Goal: Task Accomplishment & Management: Complete application form

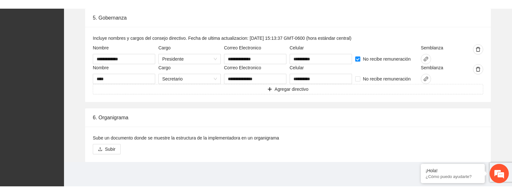
scroll to position [1013, 0]
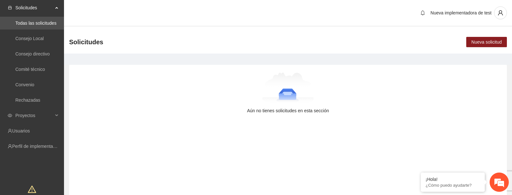
click at [180, 119] on div "Aún no tienes solicitudes en esta sección" at bounding box center [288, 133] width 438 height 136
click at [47, 146] on link "Perfil de implementadora" at bounding box center [37, 145] width 50 height 5
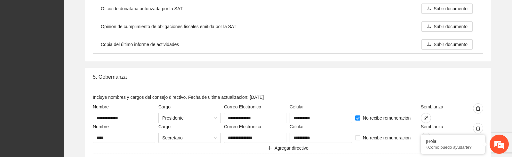
scroll to position [992, 0]
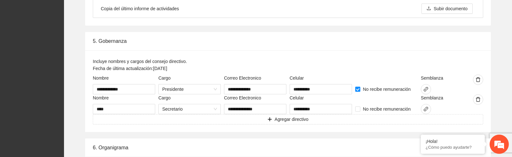
scroll to position [1009, 0]
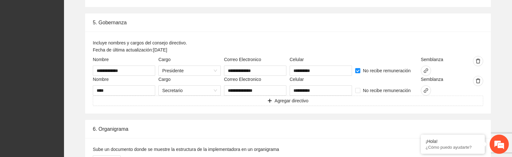
scroll to position [1010, 0]
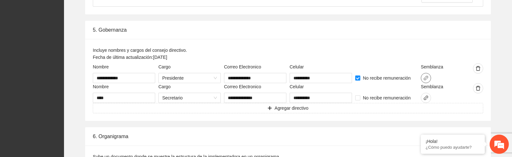
click at [426, 77] on icon "link" at bounding box center [425, 78] width 5 height 5
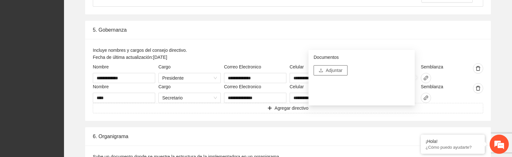
click at [341, 70] on span "Adjuntar" at bounding box center [334, 70] width 17 height 7
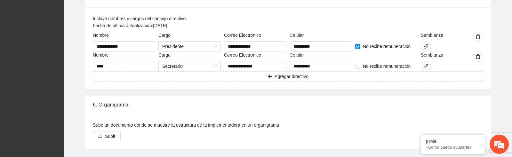
scroll to position [1058, 0]
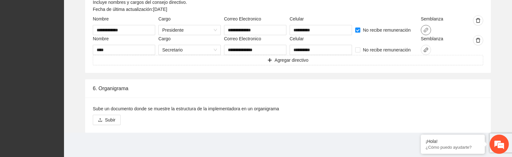
click at [426, 32] on icon "link" at bounding box center [425, 30] width 5 height 5
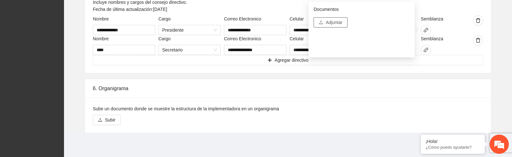
click at [343, 23] on button "Adjuntar" at bounding box center [331, 22] width 34 height 10
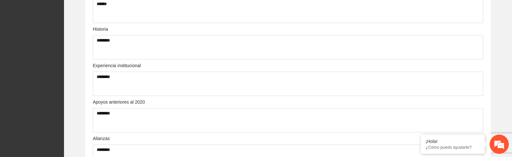
scroll to position [280, 0]
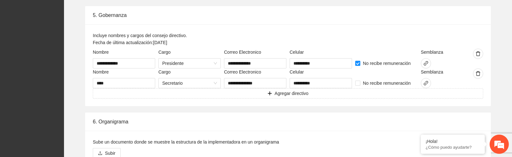
scroll to position [1026, 0]
click at [426, 81] on icon "link" at bounding box center [425, 82] width 5 height 5
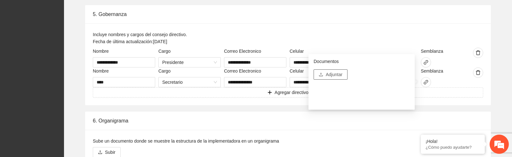
click at [334, 75] on span "Adjuntar" at bounding box center [334, 74] width 17 height 7
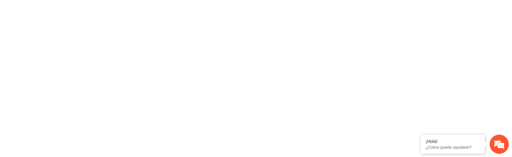
scroll to position [0, 0]
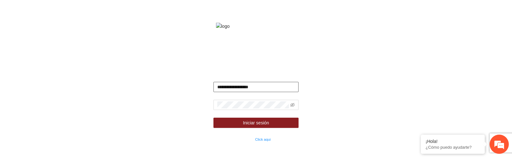
click at [237, 92] on input "**********" at bounding box center [256, 87] width 85 height 10
paste input "********"
paste input "**********"
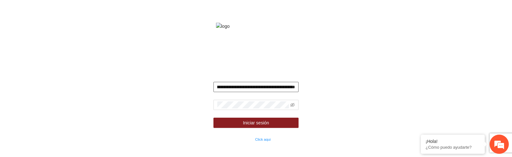
click at [244, 92] on input "**********" at bounding box center [256, 87] width 85 height 10
paste input "text"
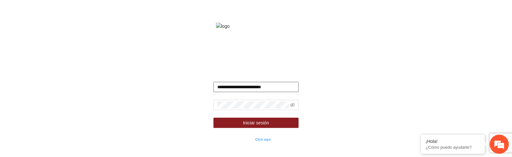
type input "**********"
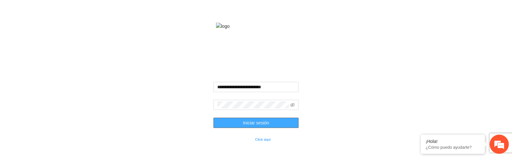
click at [239, 128] on button "Iniciar sesión" at bounding box center [256, 123] width 85 height 10
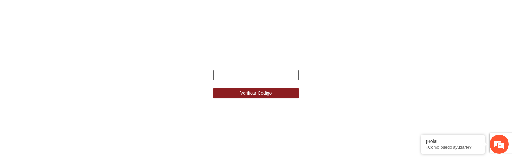
click at [233, 76] on input "text" at bounding box center [256, 75] width 85 height 10
paste input "******"
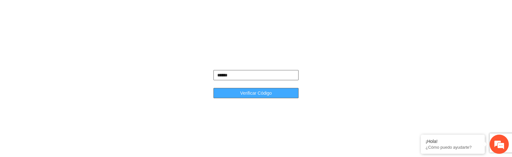
type input "******"
click at [238, 91] on button "Verificar Código" at bounding box center [256, 93] width 85 height 10
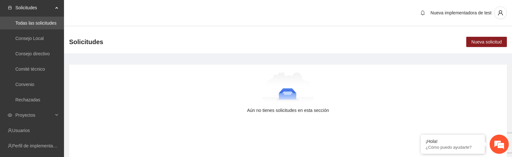
click at [103, 90] on div at bounding box center [287, 88] width 417 height 32
click at [51, 117] on span "Proyectos" at bounding box center [34, 115] width 38 height 13
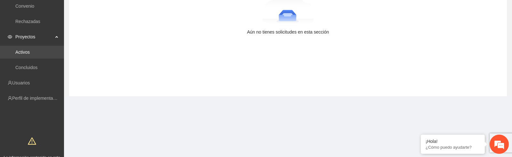
scroll to position [116, 0]
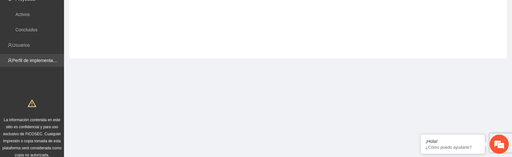
click at [36, 58] on link "Perfil de implementadora" at bounding box center [37, 60] width 50 height 5
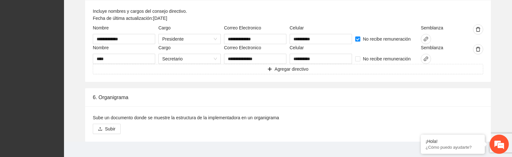
scroll to position [1058, 0]
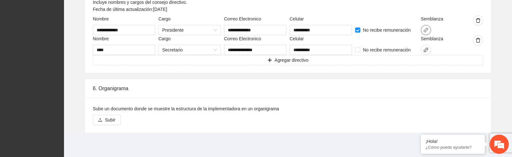
click at [428, 31] on icon "link" at bounding box center [425, 30] width 5 height 5
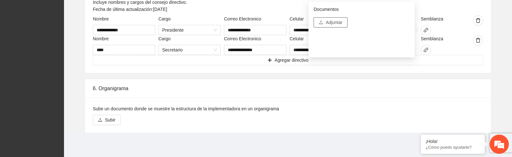
click at [342, 24] on span "Adjuntar" at bounding box center [334, 22] width 17 height 7
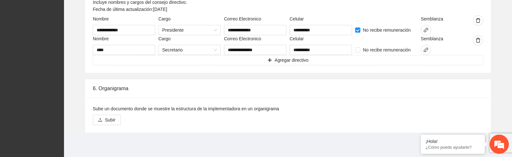
scroll to position [1014, 0]
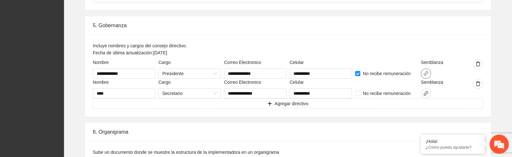
click at [424, 74] on icon "link" at bounding box center [426, 73] width 4 height 4
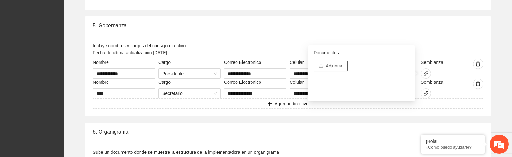
click at [334, 67] on span "Adjuntar" at bounding box center [334, 65] width 17 height 7
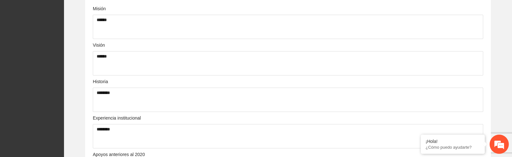
scroll to position [0, 0]
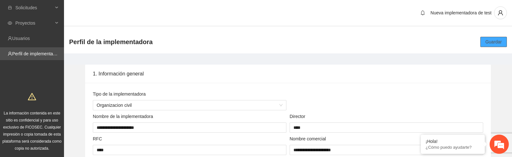
click at [491, 43] on span "Guardar" at bounding box center [494, 41] width 16 height 7
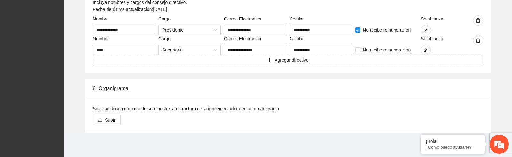
scroll to position [1031, 0]
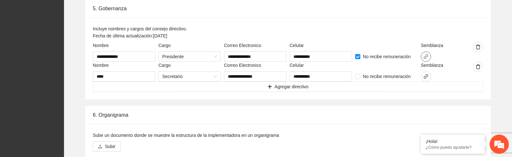
click at [426, 56] on icon "link" at bounding box center [426, 56] width 4 height 4
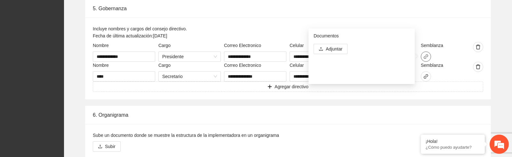
click at [426, 56] on icon "link" at bounding box center [426, 56] width 4 height 4
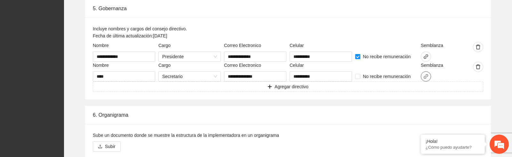
click at [426, 76] on icon "link" at bounding box center [426, 76] width 4 height 4
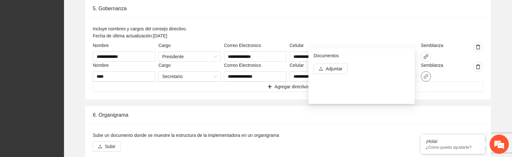
click at [426, 76] on icon "link" at bounding box center [426, 76] width 4 height 4
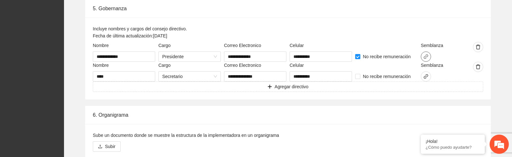
click at [426, 56] on icon "link" at bounding box center [426, 56] width 4 height 4
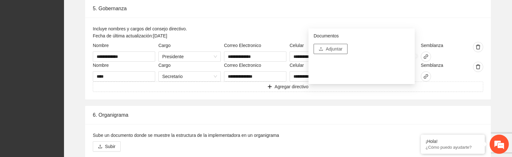
click at [334, 50] on span "Adjuntar" at bounding box center [334, 48] width 17 height 7
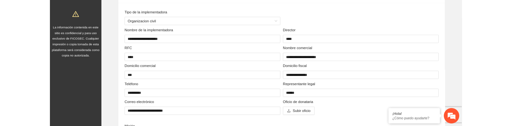
scroll to position [0, 0]
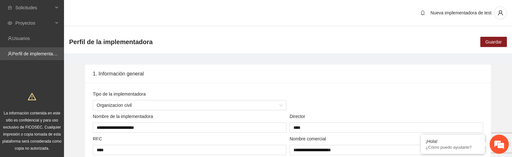
click at [491, 43] on span "Guardar" at bounding box center [494, 41] width 16 height 7
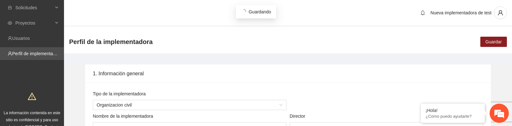
scroll to position [1, 0]
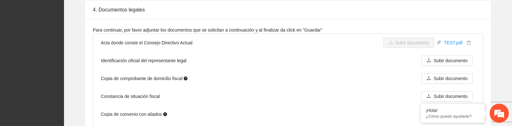
scroll to position [785, 0]
click at [205, 86] on li "Copia de comprobante de domicilio fiscal Subir documento" at bounding box center [288, 79] width 390 height 18
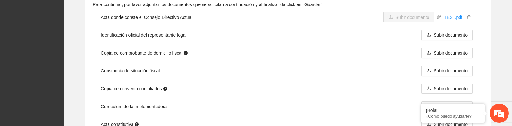
scroll to position [817, 0]
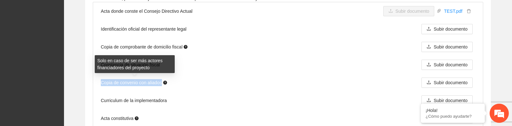
drag, startPoint x: 101, startPoint y: 83, endPoint x: 163, endPoint y: 82, distance: 61.8
click at [163, 82] on span "Copia de convenio con aliados" at bounding box center [134, 82] width 66 height 7
copy span "Copia de convenio con aliados"
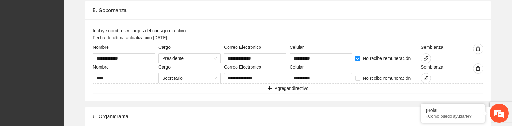
scroll to position [1026, 0]
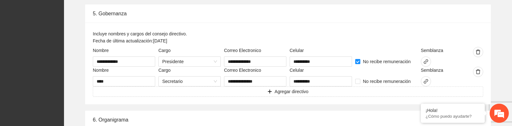
click at [428, 51] on label "Semblanza" at bounding box center [432, 50] width 22 height 7
copy label "Semblanza"
click at [329, 36] on div "Incluye nombres y cargos del consejo directivo. Fecha de última actualización: …" at bounding box center [288, 38] width 391 height 17
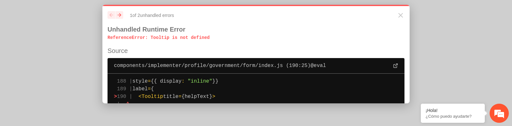
scroll to position [0, 0]
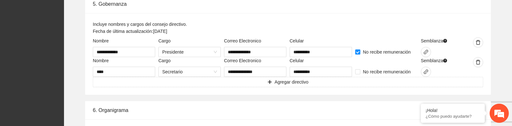
scroll to position [1036, 0]
click at [501, 49] on div "**********" at bounding box center [288, 45] width 438 height 100
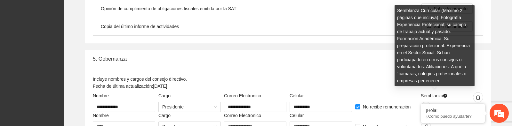
scroll to position [982, 0]
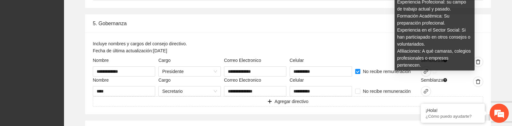
scroll to position [1024, 0]
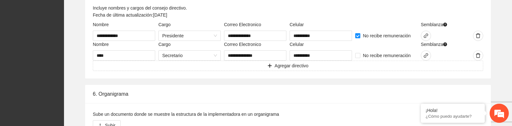
scroll to position [1042, 0]
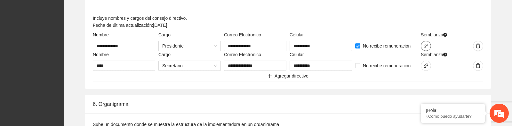
click at [425, 47] on icon "link" at bounding box center [425, 46] width 5 height 5
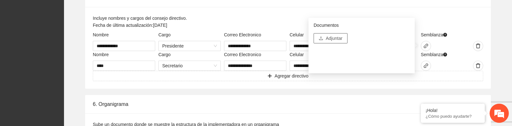
click at [341, 38] on span "Adjuntar" at bounding box center [334, 38] width 17 height 7
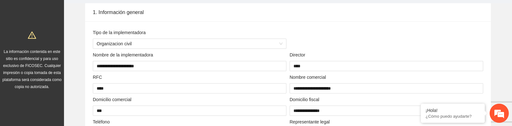
scroll to position [0, 0]
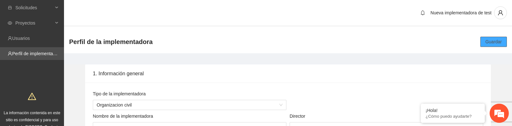
click at [492, 43] on span "Guardar" at bounding box center [494, 41] width 16 height 7
click at [238, 53] on div "Perfil de la implementadora Guardar" at bounding box center [288, 41] width 448 height 23
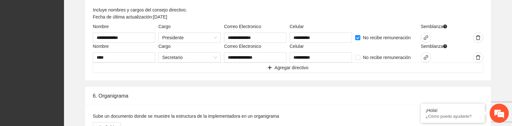
scroll to position [1042, 0]
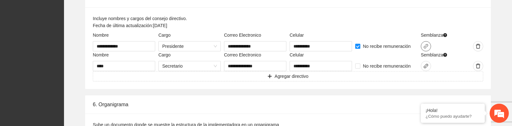
click at [425, 47] on icon "link" at bounding box center [425, 46] width 5 height 5
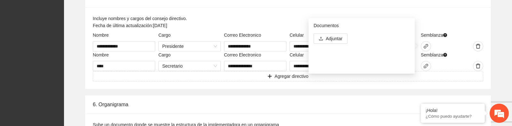
click at [419, 38] on div "Documentos Adjuntar" at bounding box center [364, 46] width 111 height 56
click at [424, 65] on icon "link" at bounding box center [425, 66] width 5 height 5
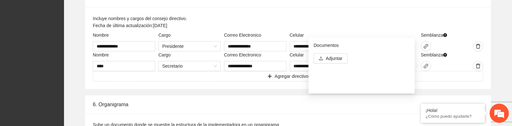
click at [448, 63] on div at bounding box center [435, 66] width 29 height 10
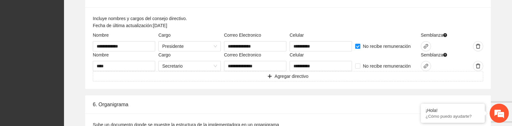
click at [444, 45] on div at bounding box center [435, 46] width 29 height 10
